Goal: Find specific page/section: Find specific page/section

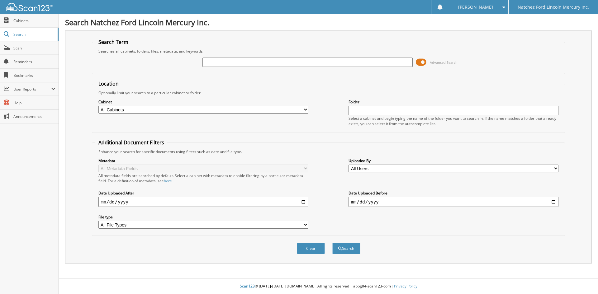
click at [313, 62] on input "text" at bounding box center [308, 62] width 210 height 9
type input "CGLG1663"
click at [352, 248] on button "Search" at bounding box center [346, 249] width 28 height 12
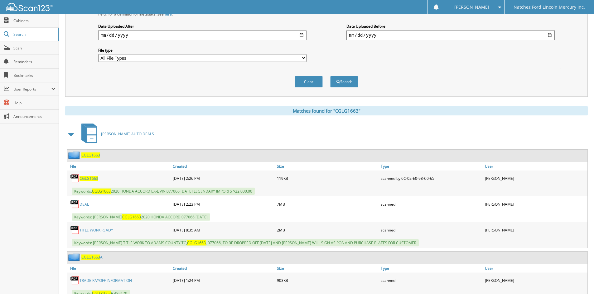
scroll to position [156, 0]
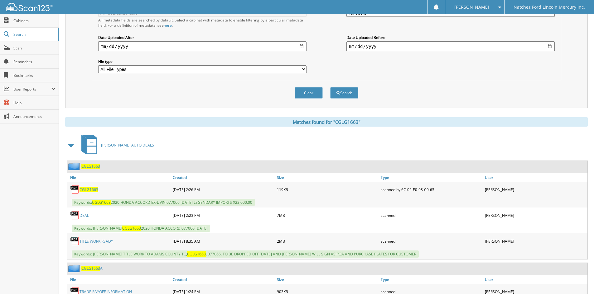
click at [85, 216] on link "DEAL" at bounding box center [83, 215] width 9 height 5
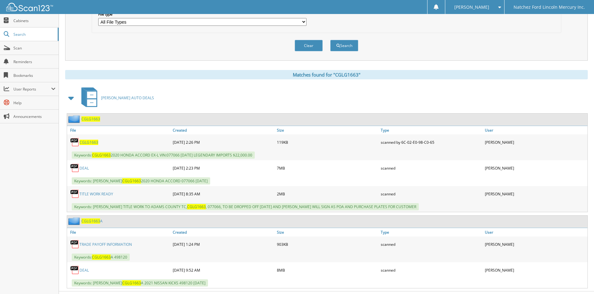
scroll to position [217, 0]
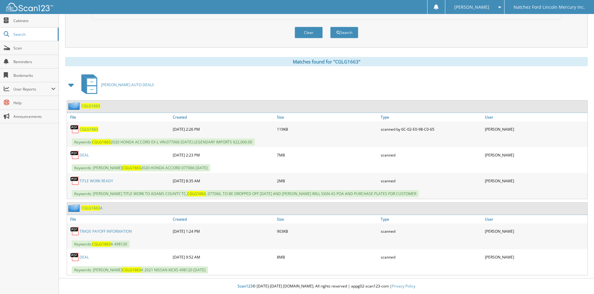
click at [84, 155] on link "DEAL" at bounding box center [83, 155] width 9 height 5
